Goal: Navigation & Orientation: Understand site structure

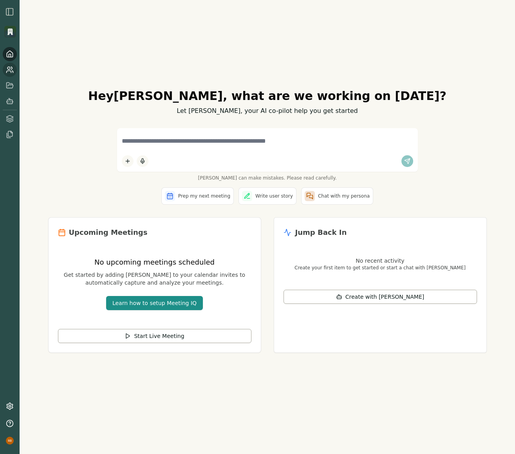
click at [9, 71] on icon at bounding box center [9, 72] width 5 height 2
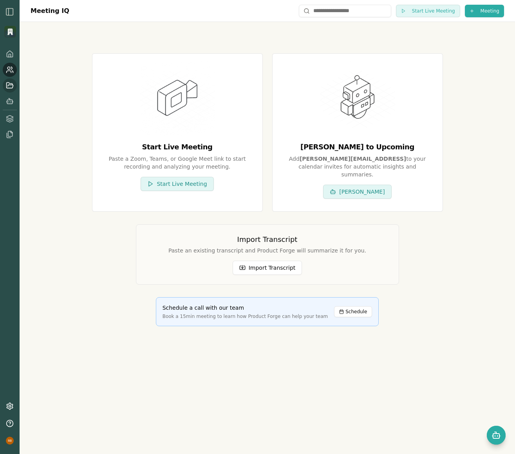
click at [9, 91] on link at bounding box center [10, 85] width 14 height 14
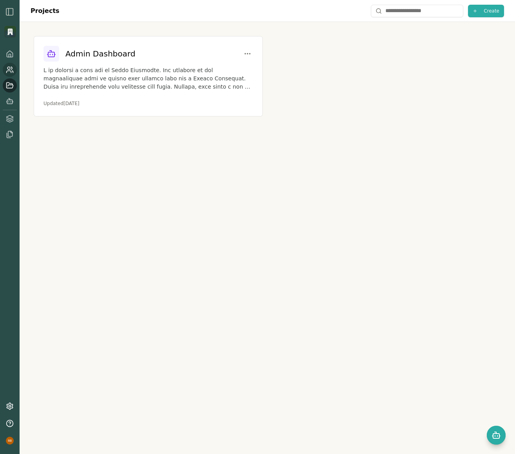
click at [10, 71] on icon at bounding box center [9, 72] width 5 height 2
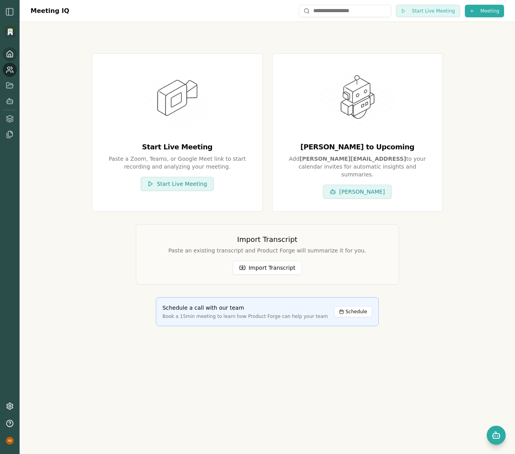
click at [11, 56] on icon at bounding box center [10, 54] width 6 height 6
